Goal: Find specific page/section: Find specific page/section

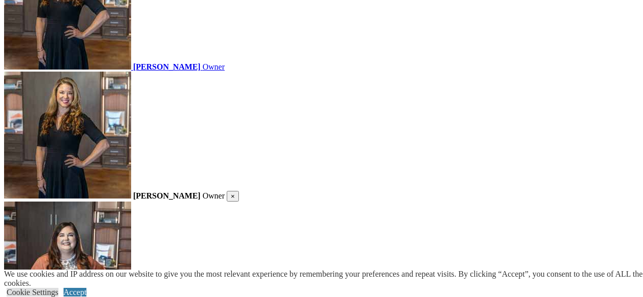
scroll to position [1699, 0]
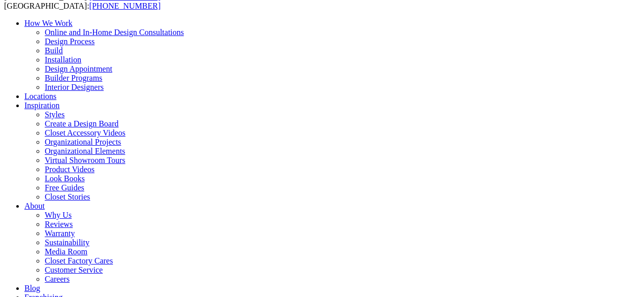
scroll to position [53, 0]
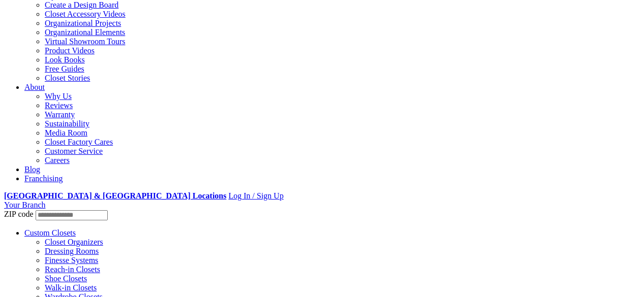
scroll to position [169, 0]
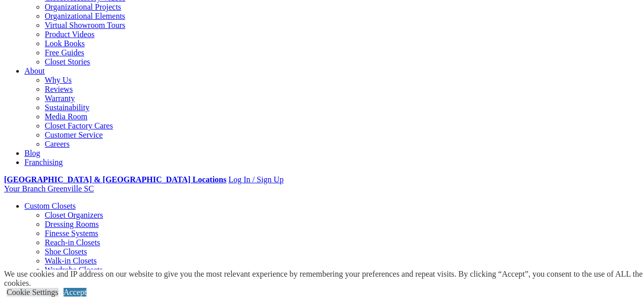
scroll to position [213, 0]
